Goal: Transaction & Acquisition: Purchase product/service

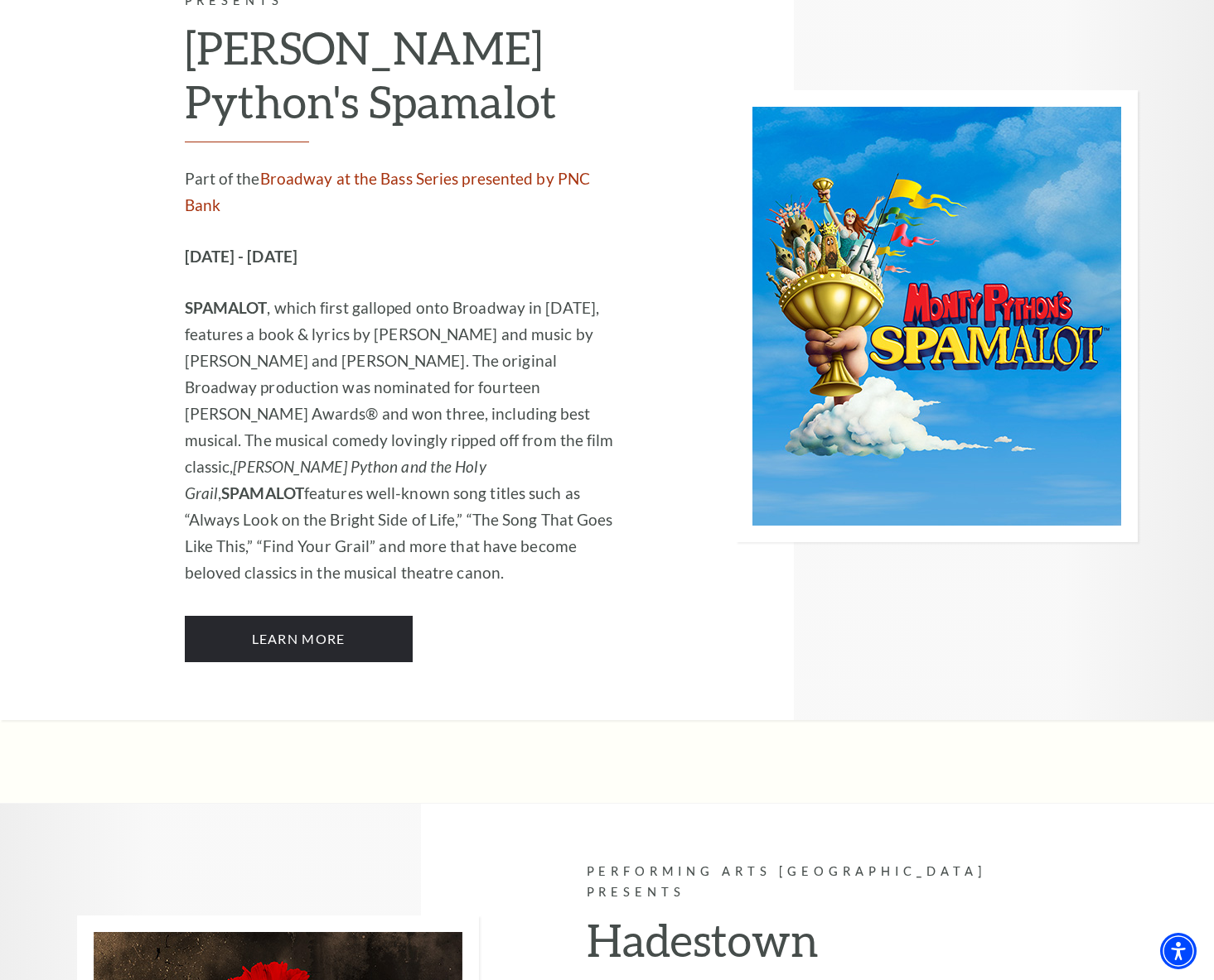
scroll to position [8943, 0]
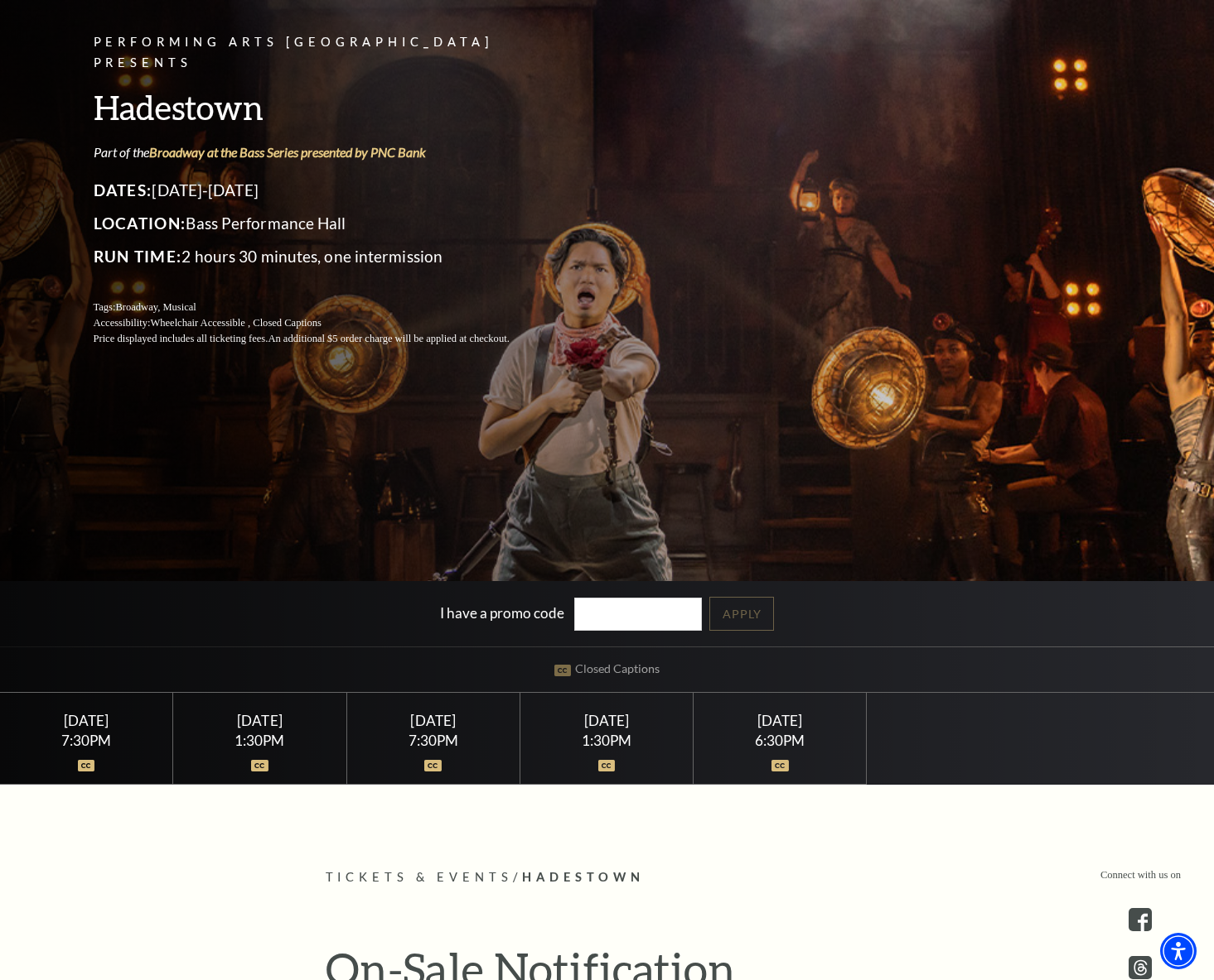
scroll to position [166, 0]
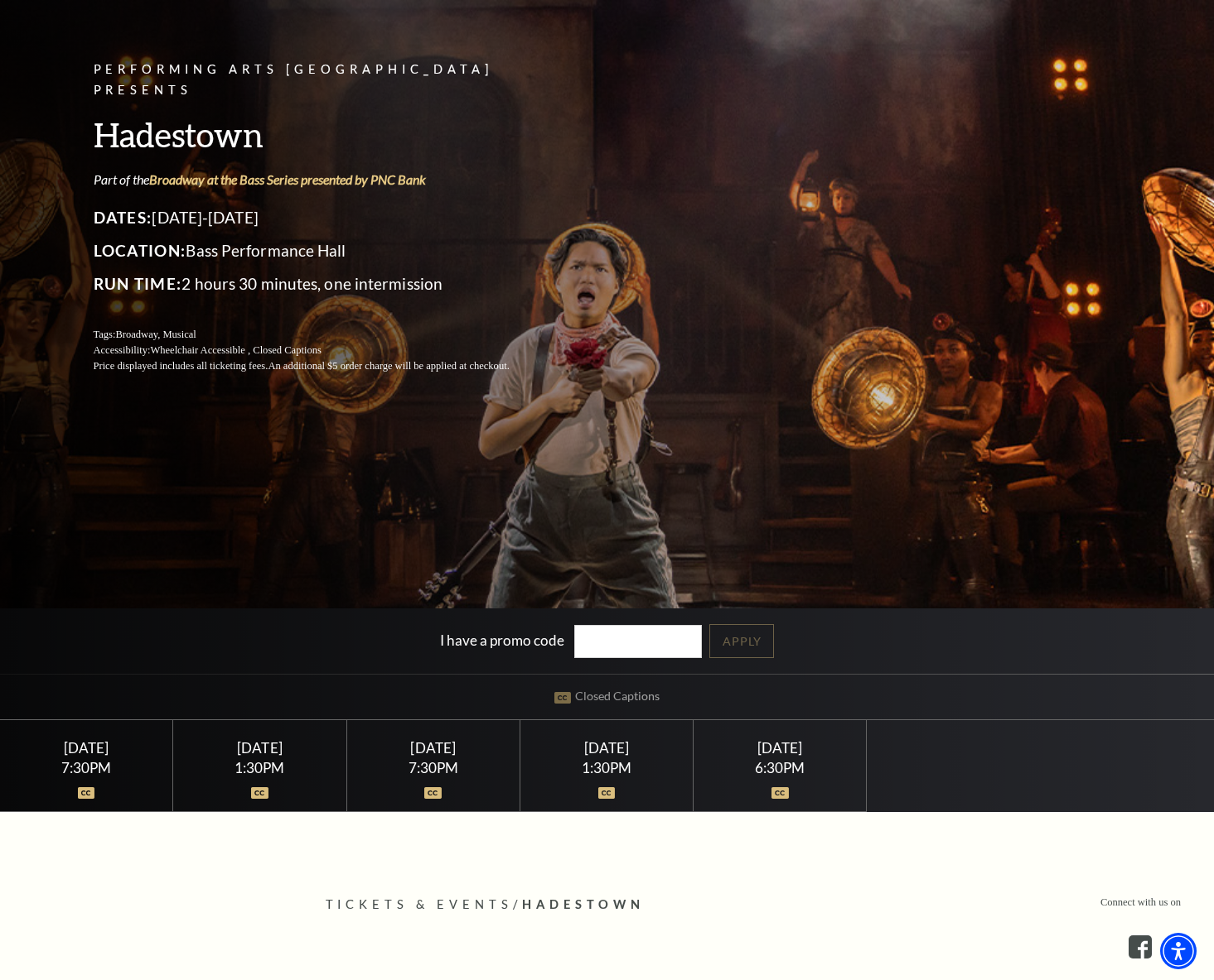
click at [260, 793] on img at bounding box center [259, 793] width 17 height 12
click at [258, 792] on img at bounding box center [259, 793] width 17 height 12
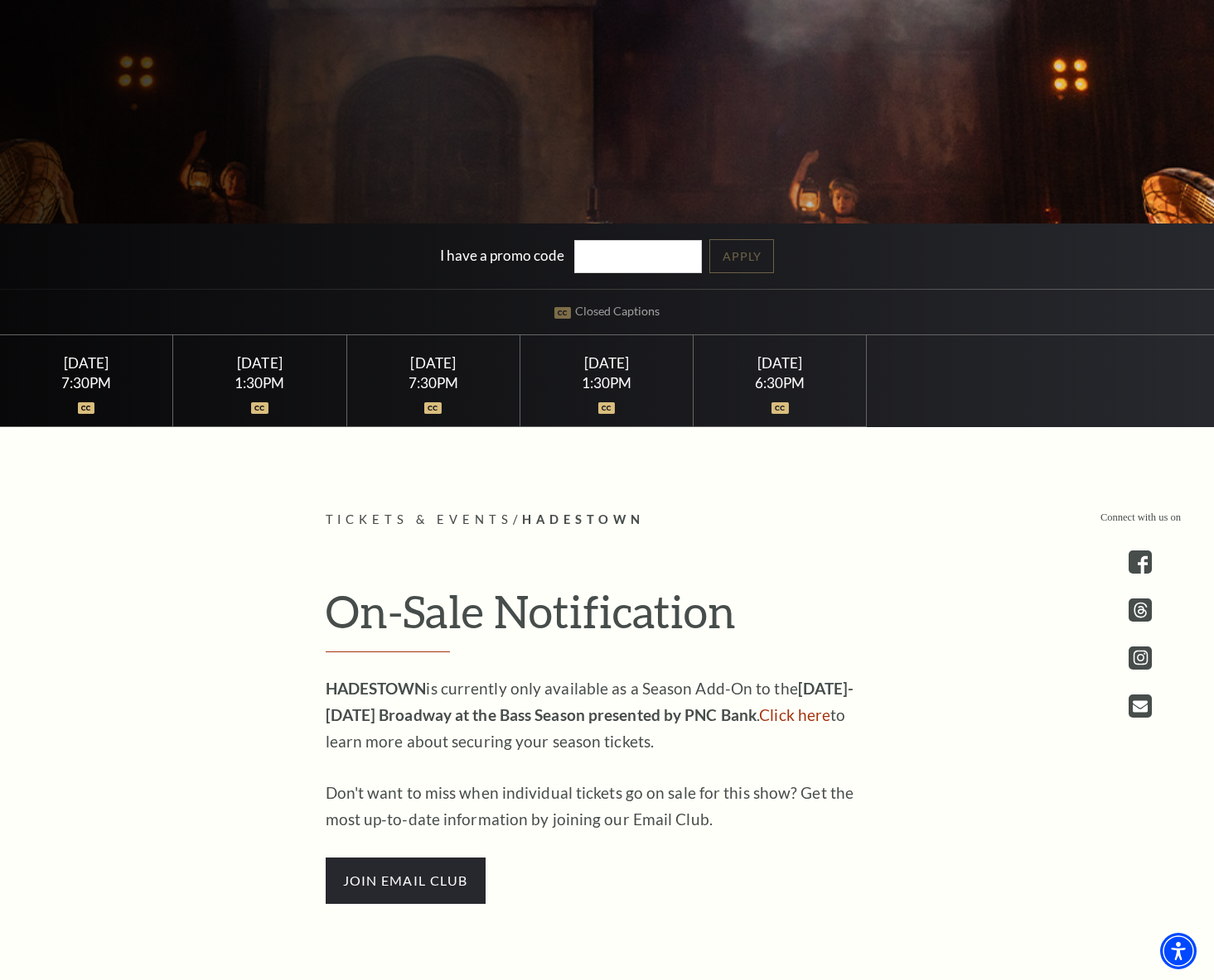
scroll to position [662, 0]
